Goal: Task Accomplishment & Management: Manage account settings

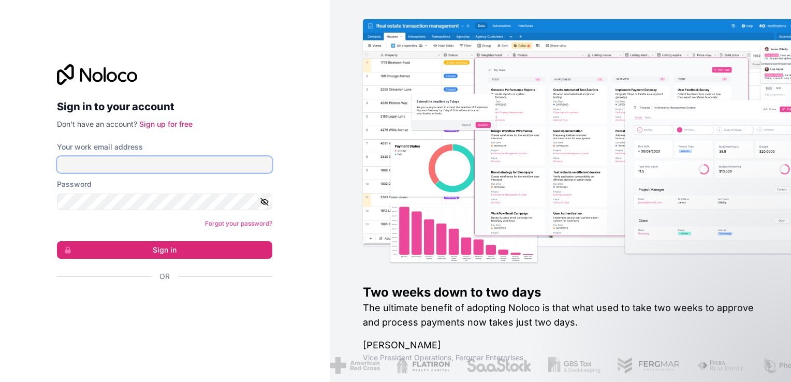
click at [142, 166] on input "Your work email address" at bounding box center [164, 164] width 215 height 17
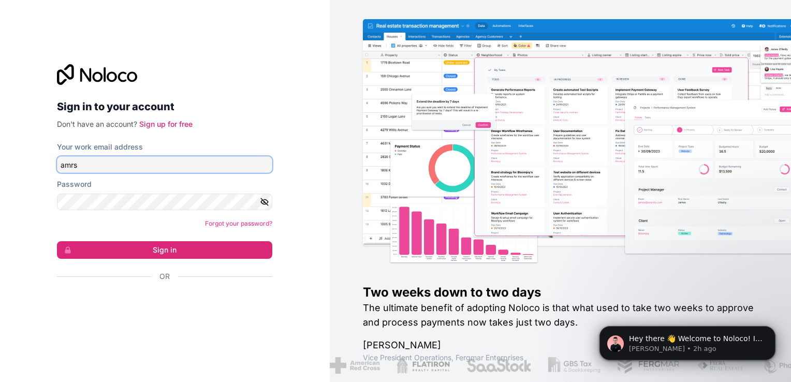
type input "[EMAIL_ADDRESS][DOMAIN_NAME]"
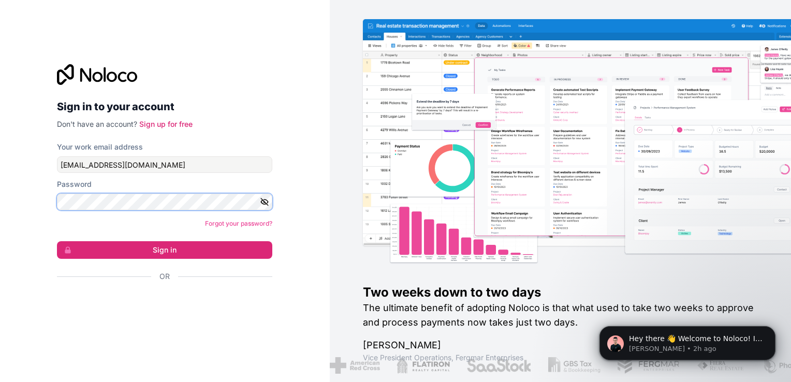
click at [57, 241] on button "Sign in" at bounding box center [164, 250] width 215 height 18
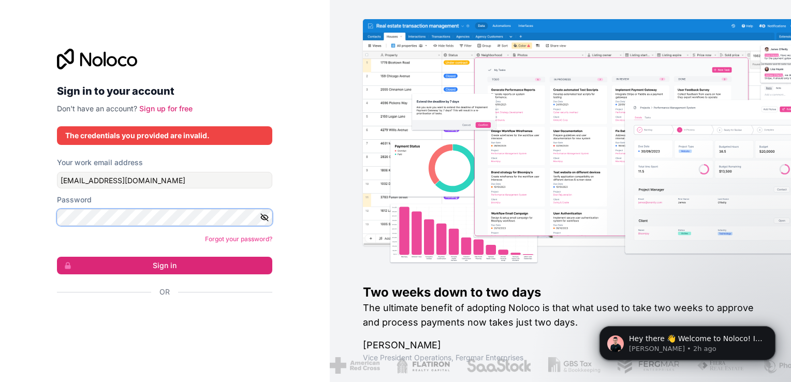
click at [57, 257] on button "Sign in" at bounding box center [164, 266] width 215 height 18
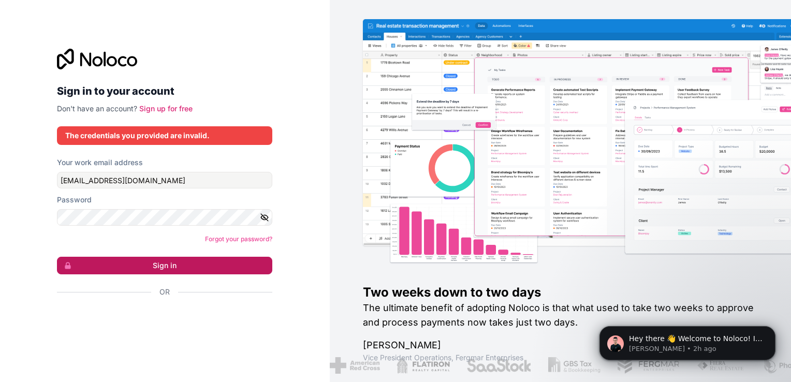
click at [188, 266] on button "Sign in" at bounding box center [164, 266] width 215 height 18
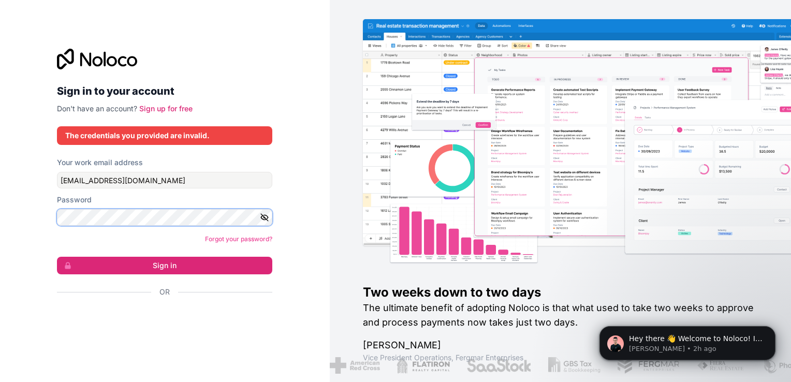
click at [57, 257] on button "Sign in" at bounding box center [164, 266] width 215 height 18
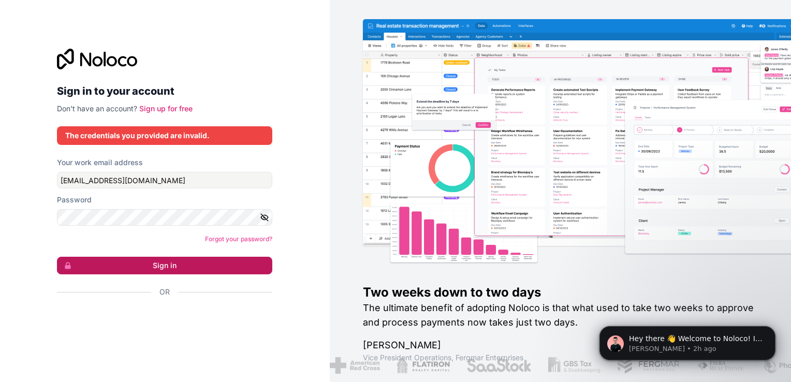
click at [182, 270] on button "Sign in" at bounding box center [164, 266] width 215 height 18
click at [235, 240] on link "Forgot your password?" at bounding box center [238, 239] width 67 height 8
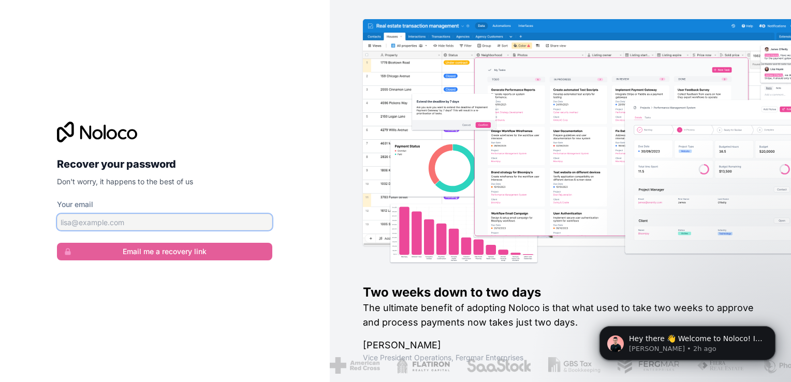
click at [122, 224] on input "Your email" at bounding box center [164, 222] width 215 height 17
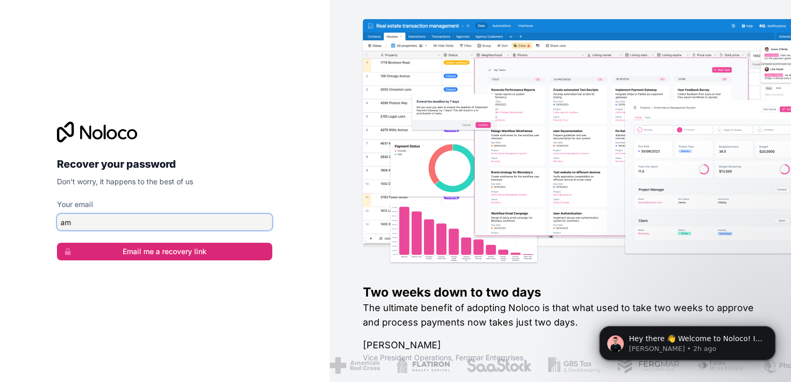
type input "[EMAIL_ADDRESS][DOMAIN_NAME]"
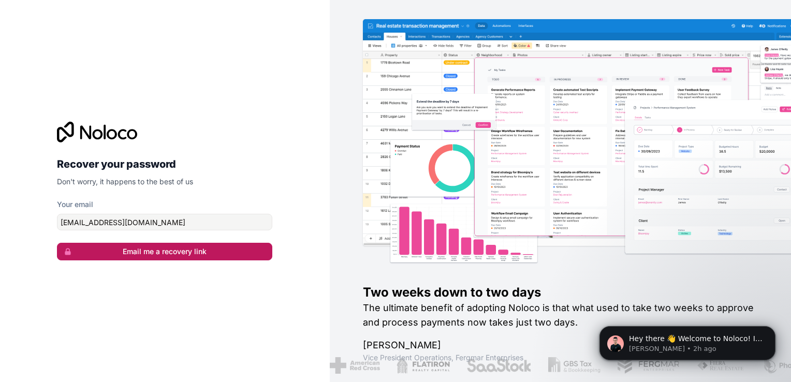
click at [175, 246] on button "Email me a recovery link" at bounding box center [164, 252] width 215 height 18
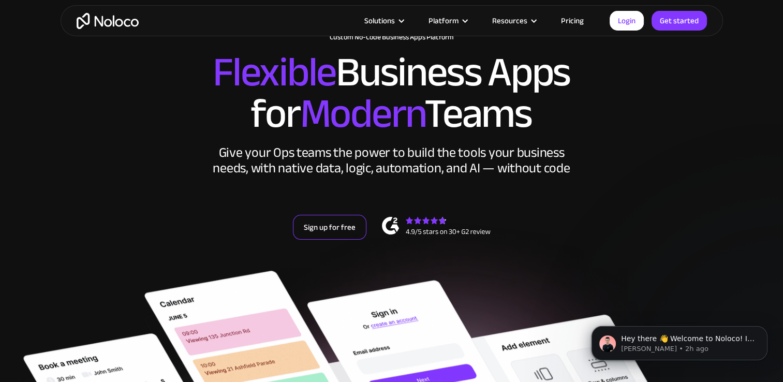
click at [327, 230] on link "Sign up for free" at bounding box center [330, 227] width 74 height 25
